Goal: Transaction & Acquisition: Book appointment/travel/reservation

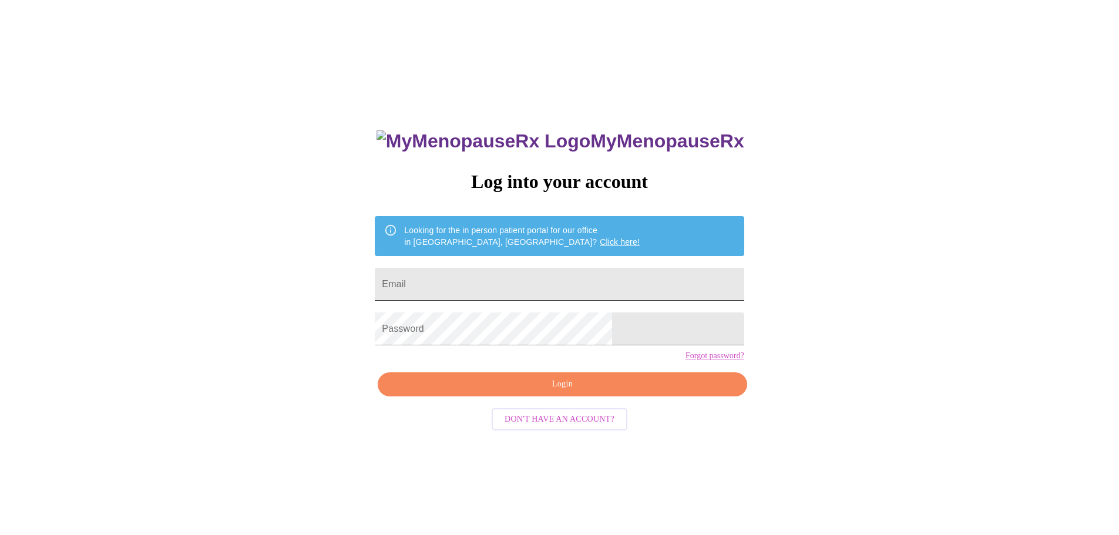
click at [500, 279] on input "Email" at bounding box center [559, 284] width 369 height 33
type input "[PERSON_NAME][EMAIL_ADDRESS][PERSON_NAME][DOMAIN_NAME]"
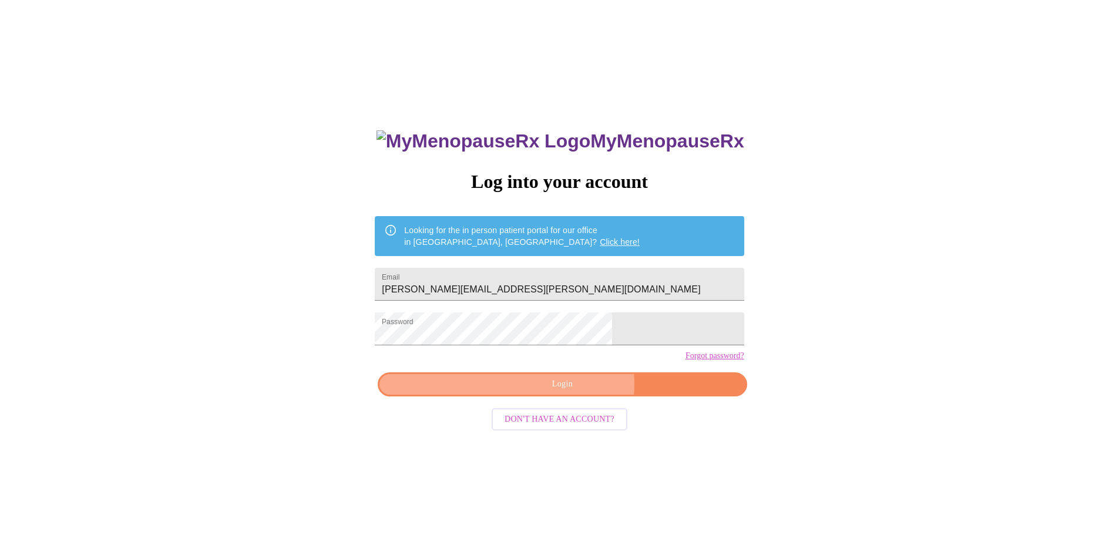
click at [573, 392] on span "Login" at bounding box center [562, 384] width 342 height 15
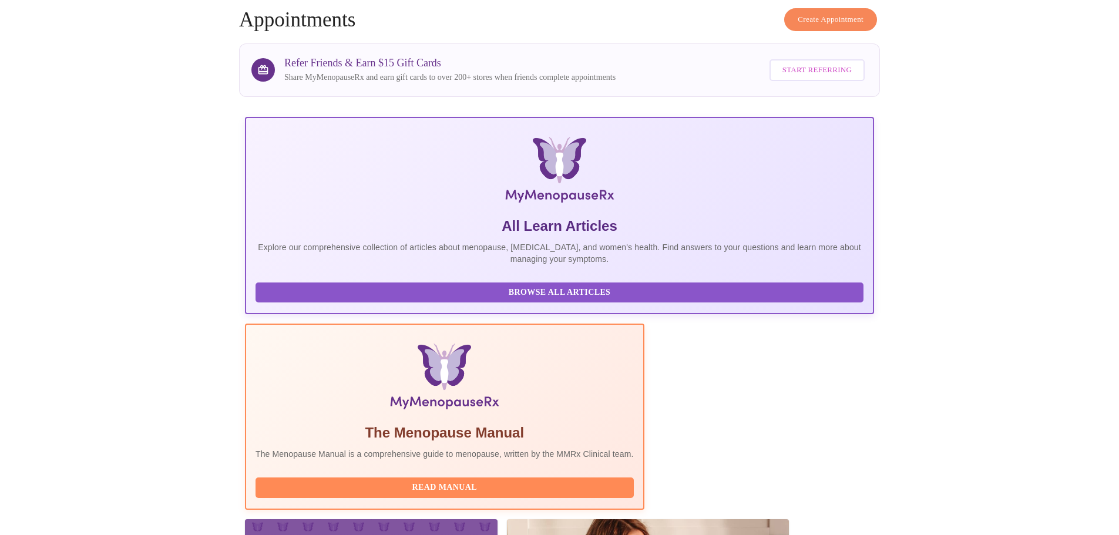
scroll to position [49, 0]
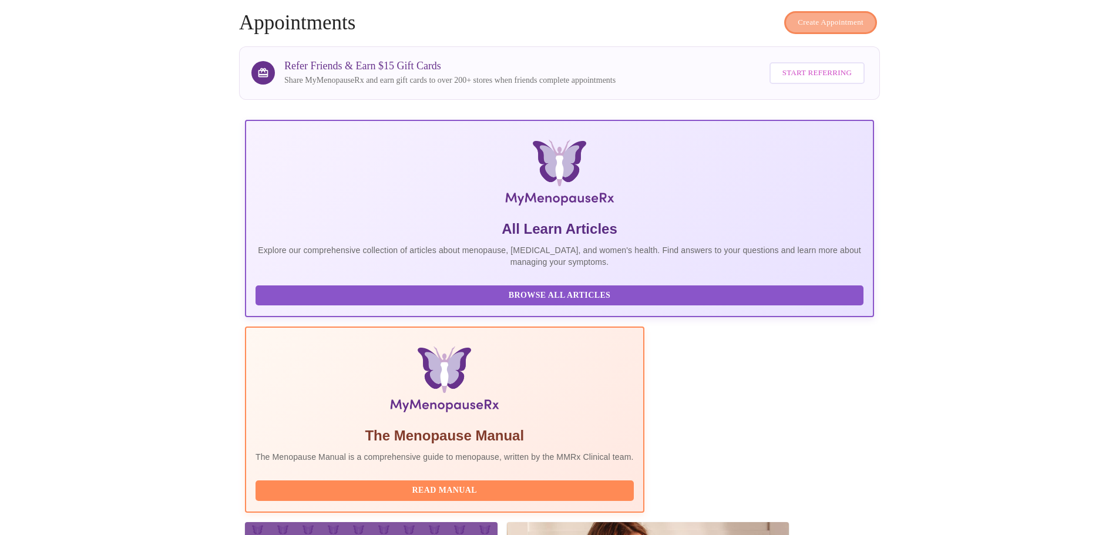
click at [849, 16] on span "Create Appointment" at bounding box center [831, 23] width 66 height 14
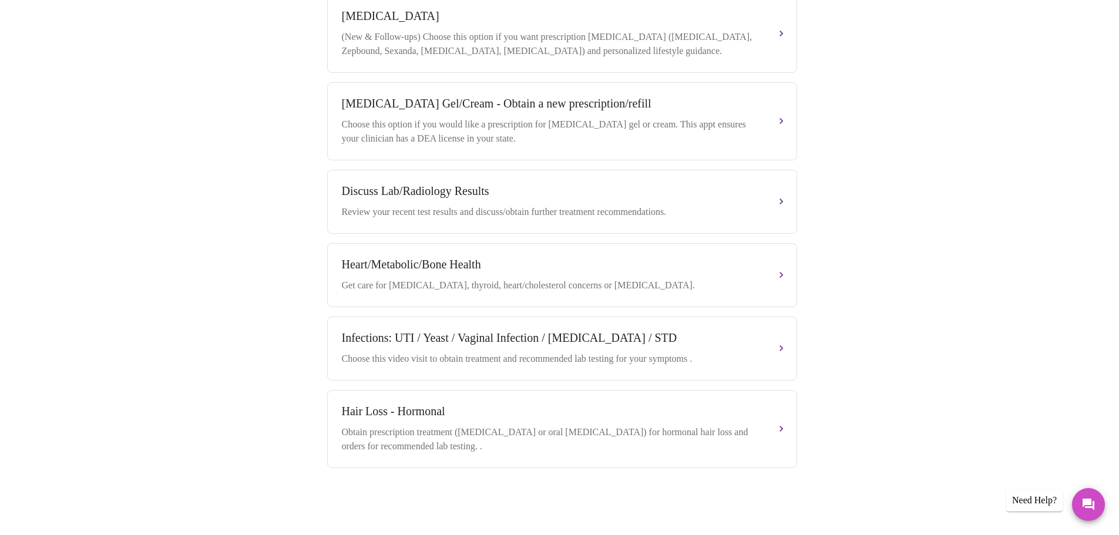
scroll to position [100, 0]
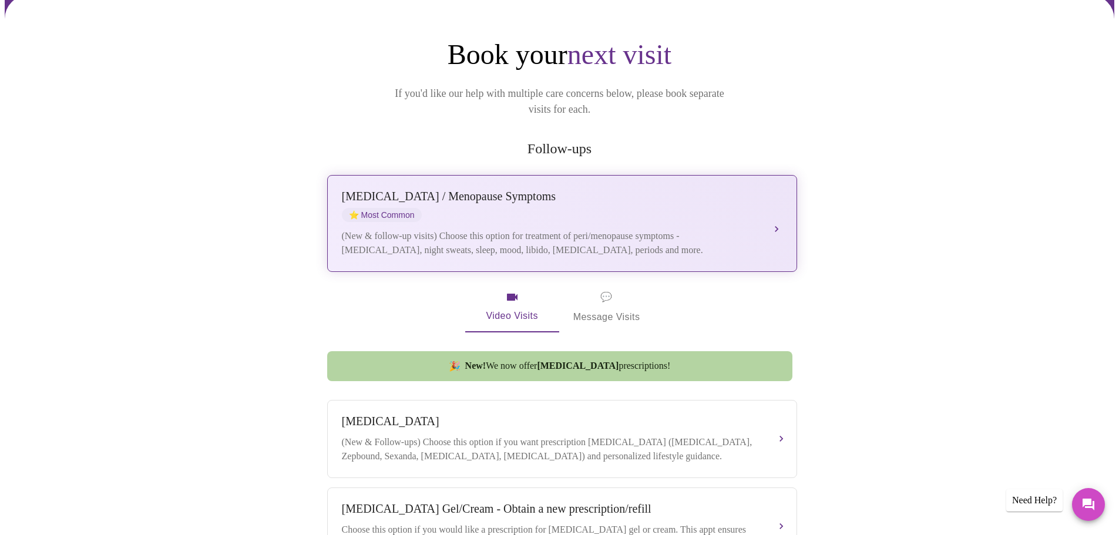
click at [398, 208] on span "⭐ Most Common" at bounding box center [382, 215] width 80 height 14
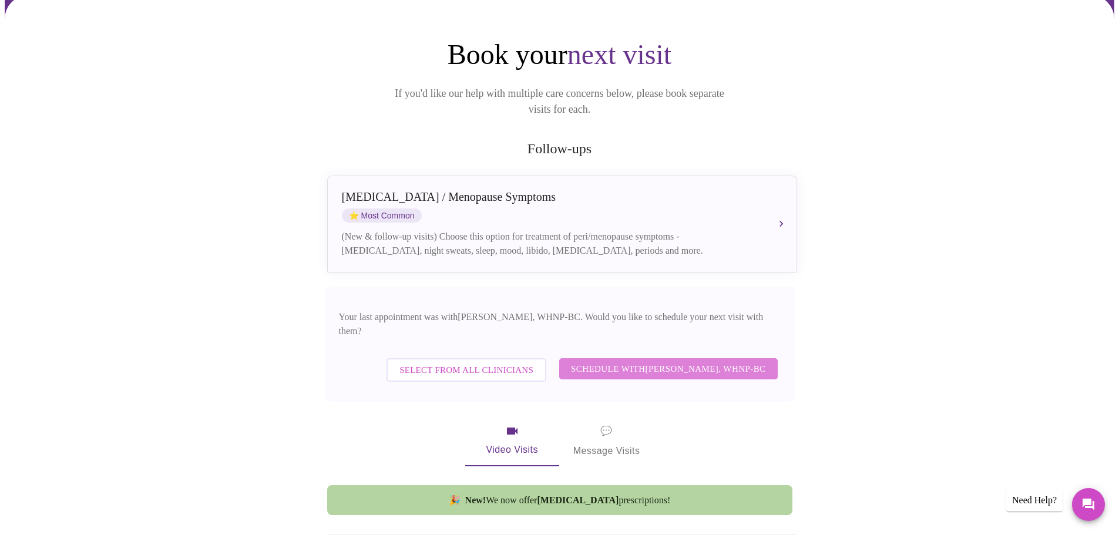
click at [698, 361] on span "Schedule with [PERSON_NAME], WHNP-BC" at bounding box center [668, 368] width 195 height 15
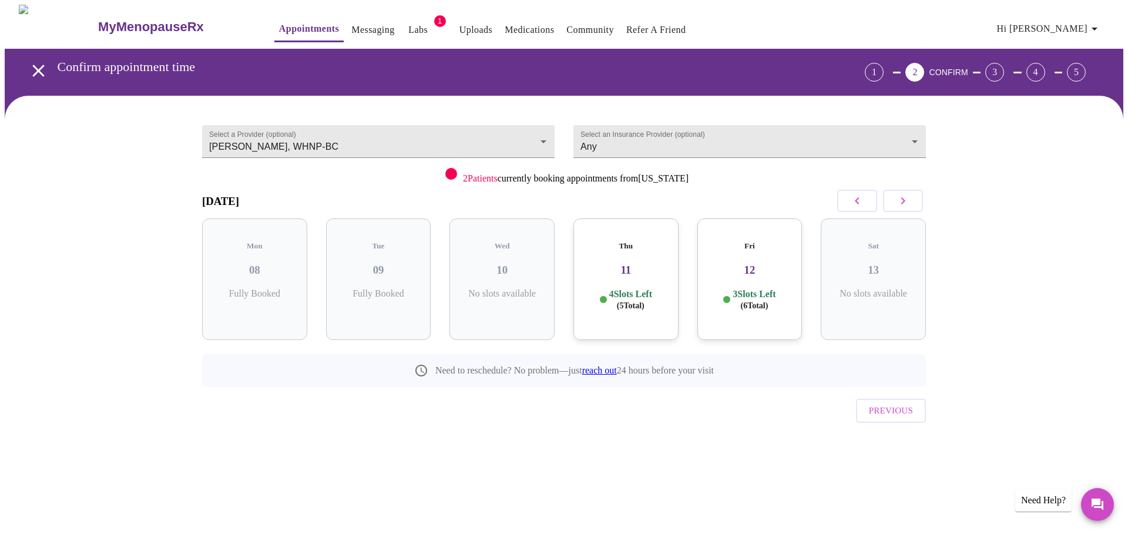
click at [750, 272] on div "Fri 12 3 Slots Left ( 6 Total)" at bounding box center [749, 280] width 105 height 122
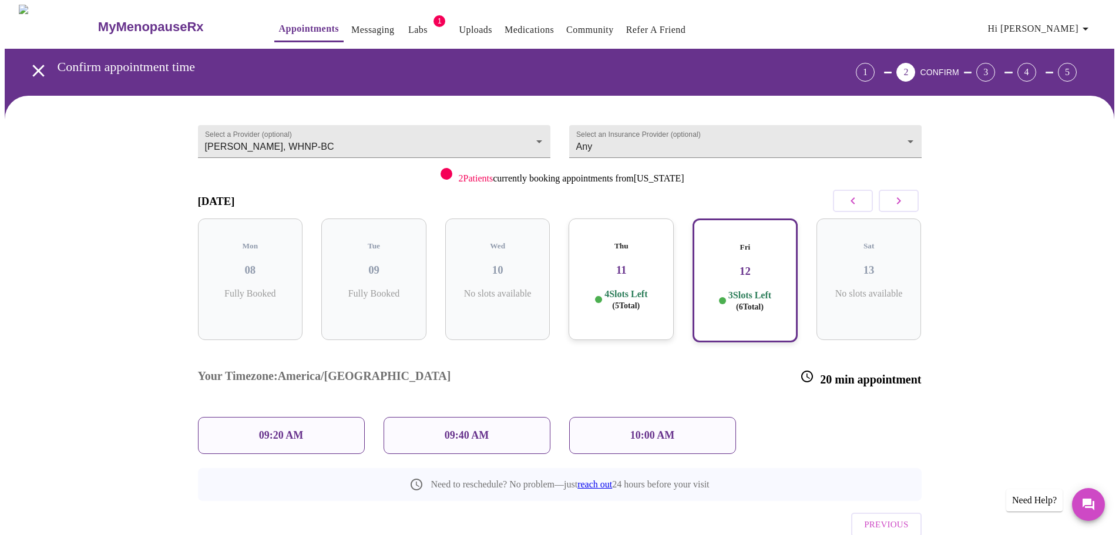
click at [646, 264] on h3 "11" at bounding box center [621, 270] width 86 height 13
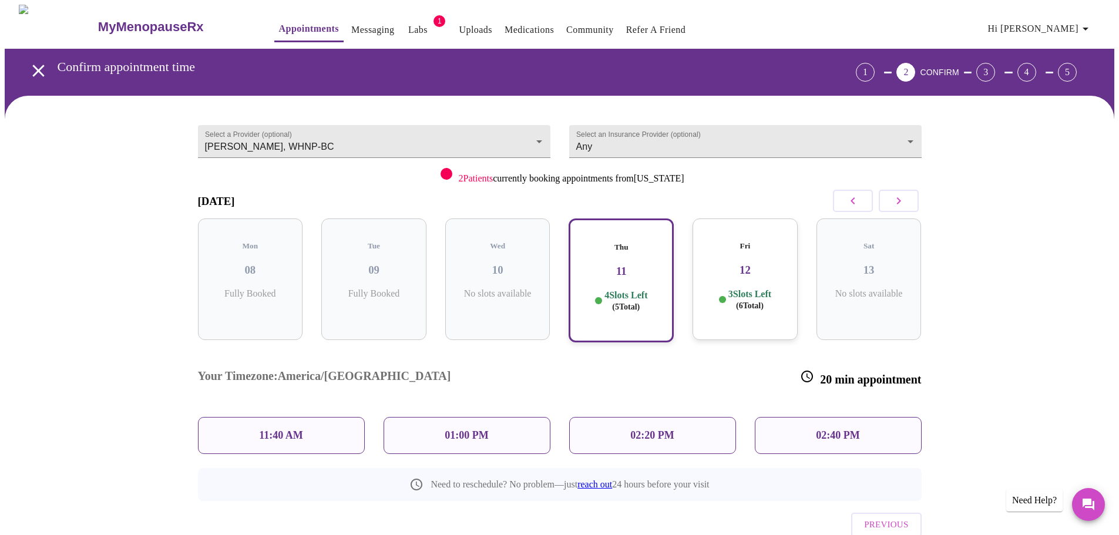
click at [627, 265] on h3 "11" at bounding box center [621, 271] width 84 height 13
click at [825, 430] on p "02:40 PM" at bounding box center [837, 436] width 43 height 12
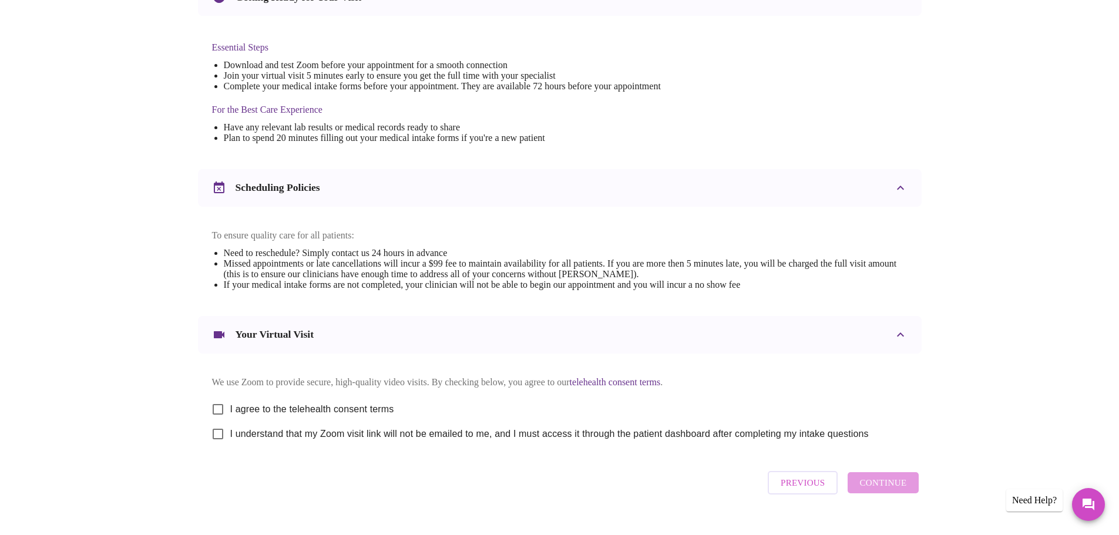
scroll to position [317, 0]
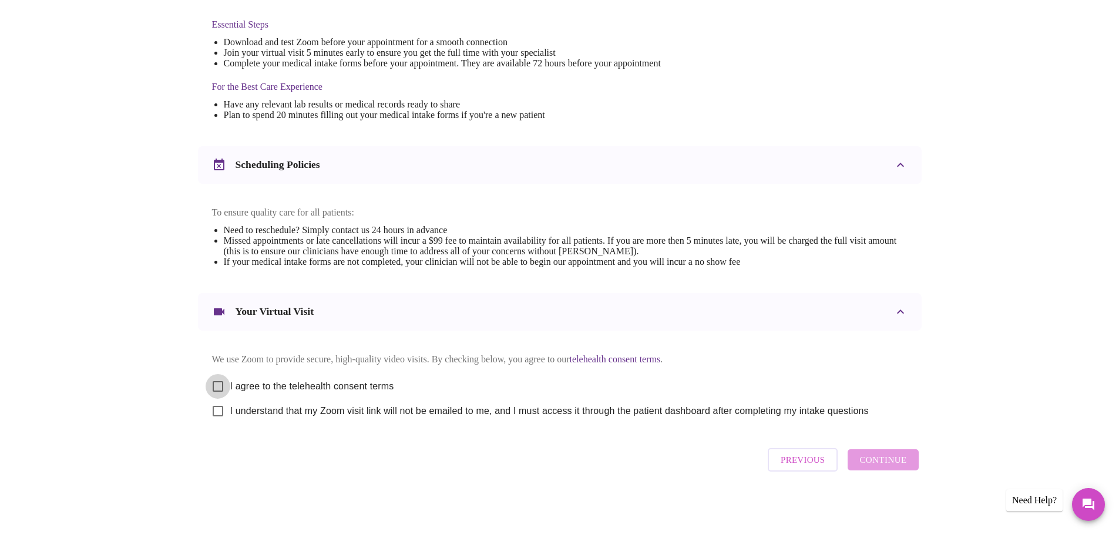
click at [223, 383] on input "I agree to the telehealth consent terms" at bounding box center [218, 386] width 25 height 25
checkbox input "true"
click at [216, 408] on input "I understand that my Zoom visit link will not be emailed to me, and I must acce…" at bounding box center [218, 411] width 25 height 25
checkbox input "true"
click at [894, 467] on span "Continue" at bounding box center [883, 459] width 47 height 15
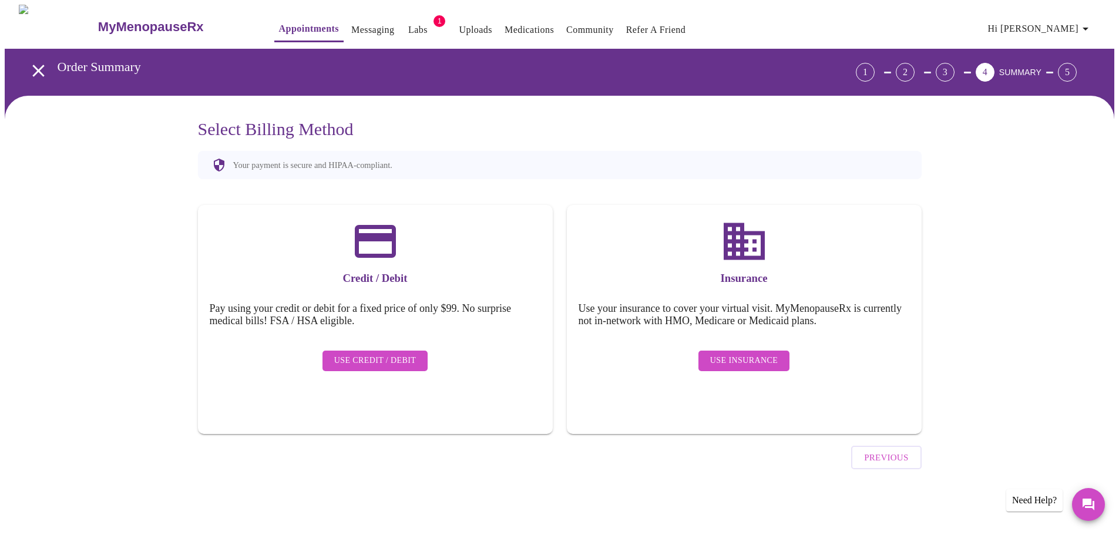
scroll to position [0, 0]
click at [736, 354] on span "Use Insurance" at bounding box center [748, 361] width 68 height 15
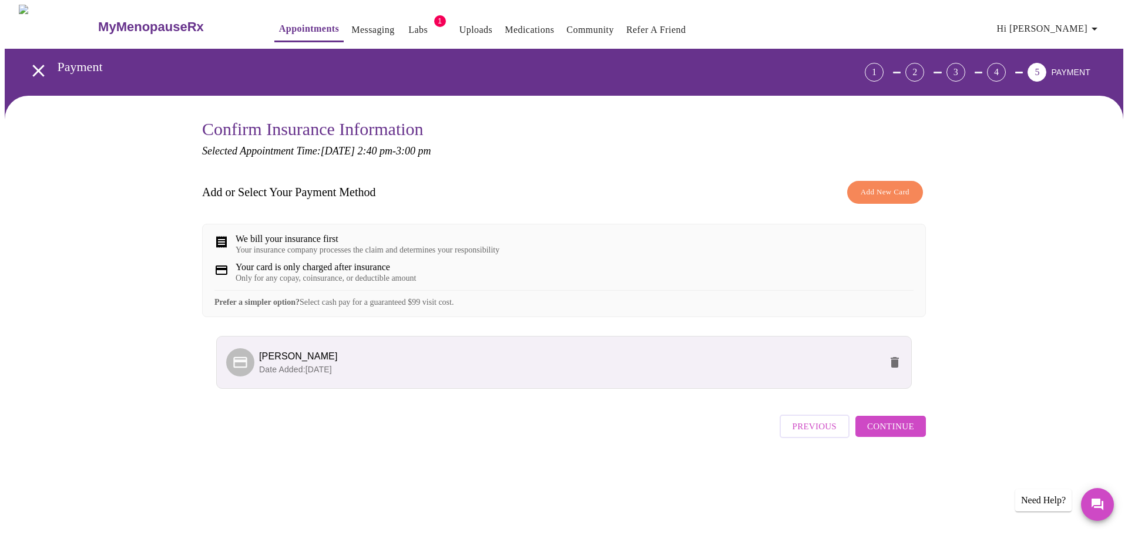
click at [885, 434] on span "Continue" at bounding box center [890, 426] width 47 height 15
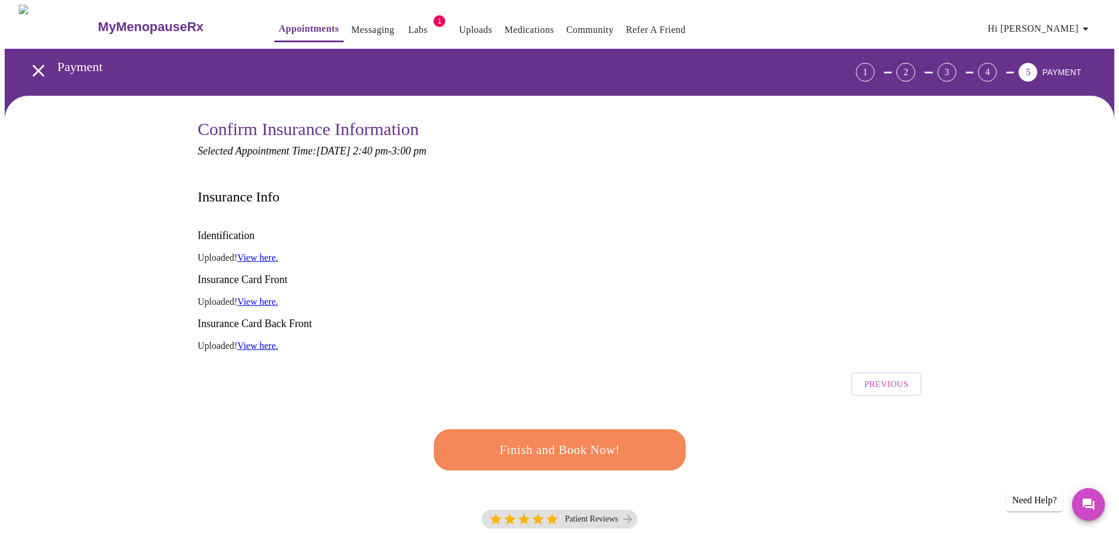
click at [601, 440] on span "Finish and Book Now!" at bounding box center [559, 451] width 217 height 22
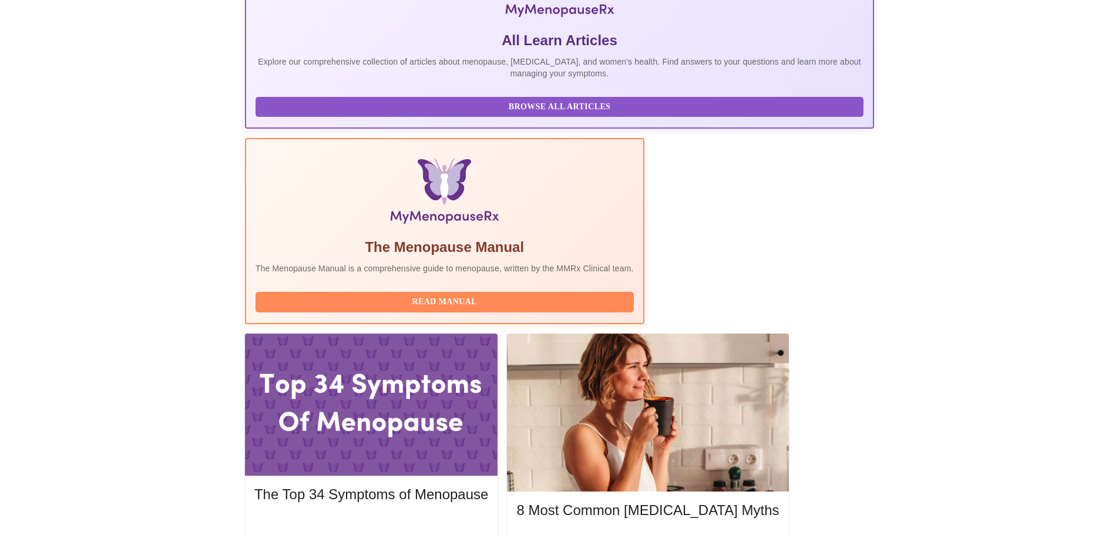
scroll to position [235, 0]
